Goal: Information Seeking & Learning: Learn about a topic

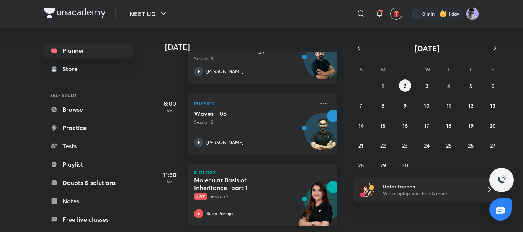
click at [199, 209] on icon at bounding box center [198, 213] width 9 height 9
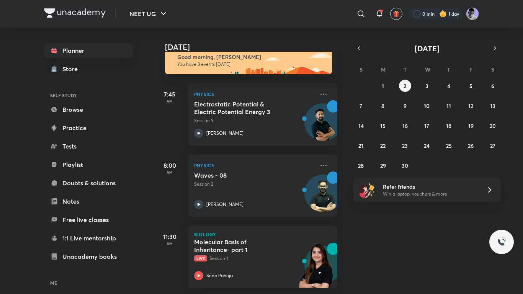
scroll to position [19, 0]
